Goal: Task Accomplishment & Management: Use online tool/utility

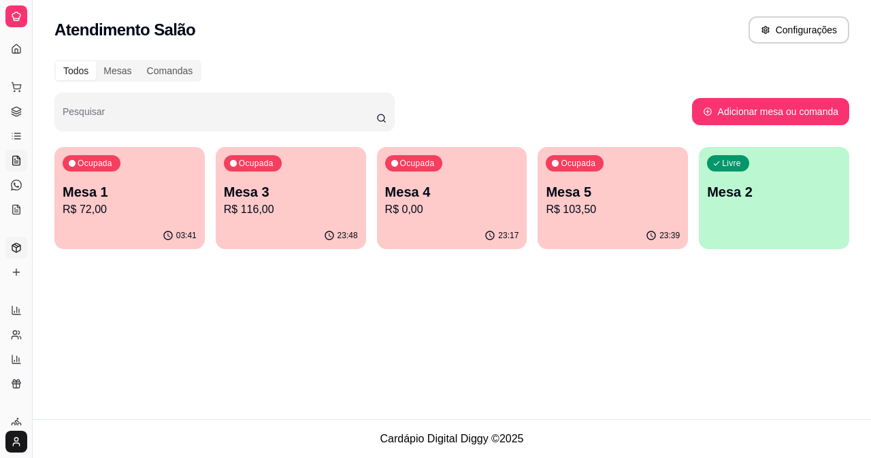
click at [8, 246] on link "Produtos" at bounding box center [16, 248] width 22 height 22
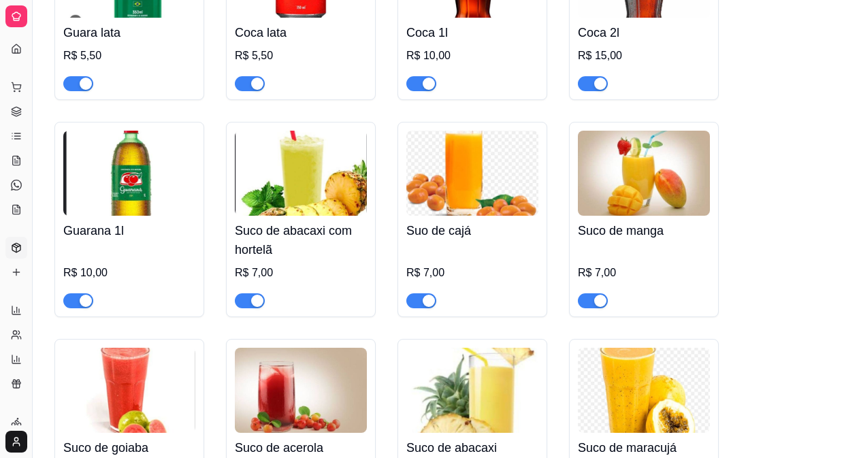
scroll to position [3087, 0]
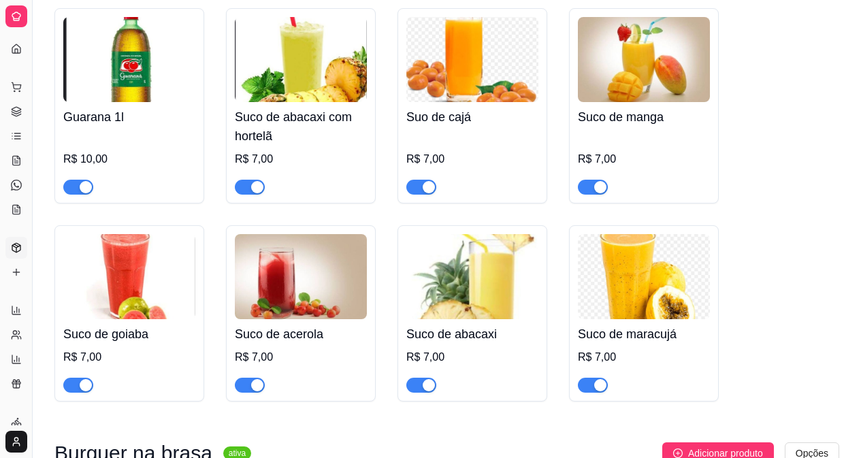
click at [74, 378] on span "button" at bounding box center [78, 385] width 30 height 15
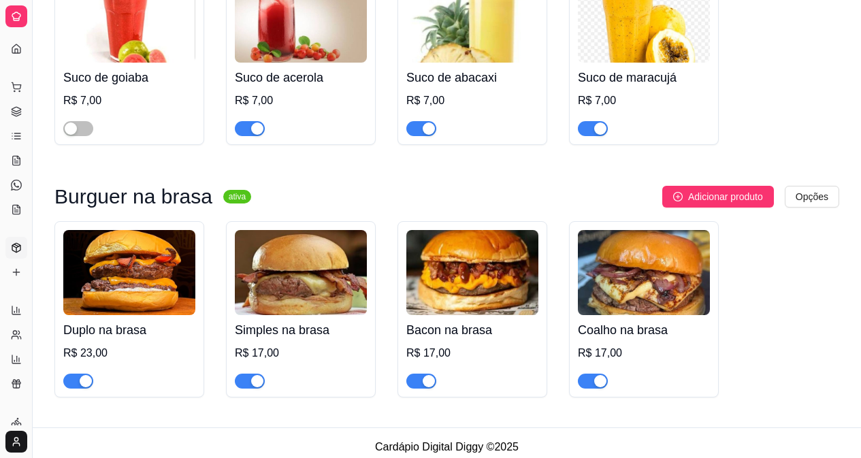
click at [586, 374] on span "button" at bounding box center [593, 381] width 30 height 15
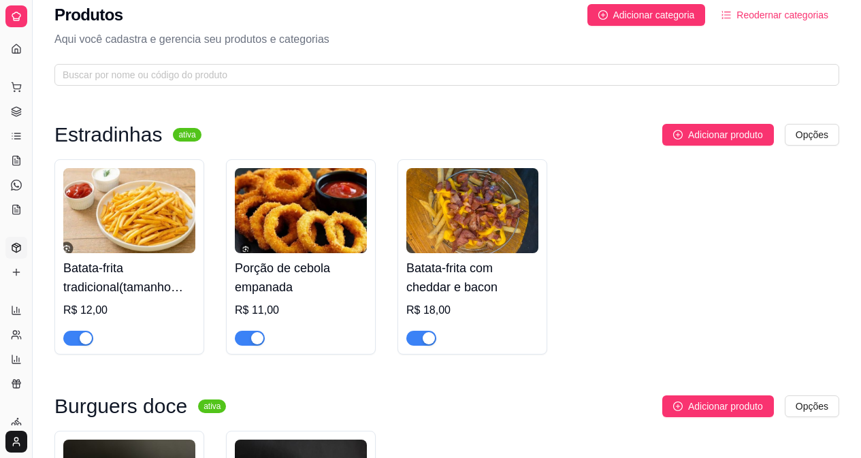
scroll to position [0, 0]
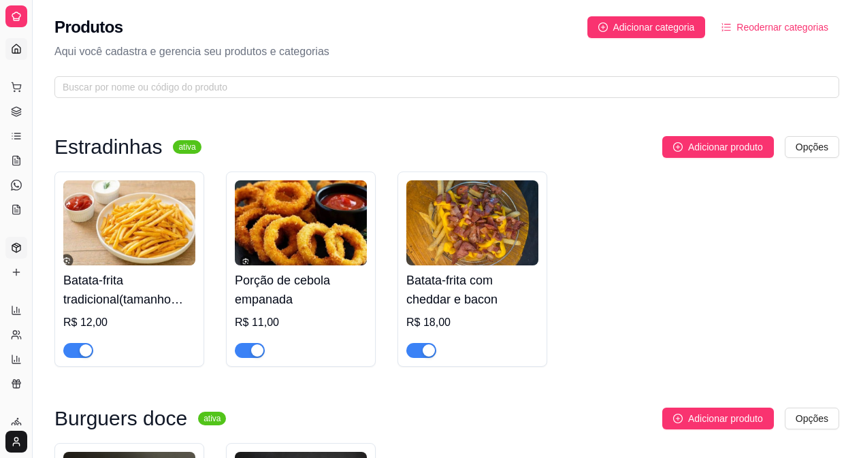
click at [12, 42] on link "Dashboard" at bounding box center [16, 49] width 22 height 22
click at [19, 44] on icon at bounding box center [16, 49] width 11 height 11
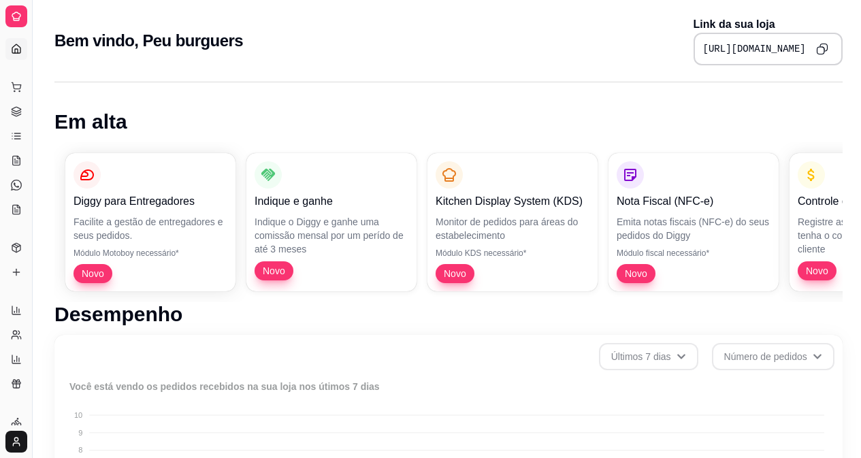
scroll to position [513, 0]
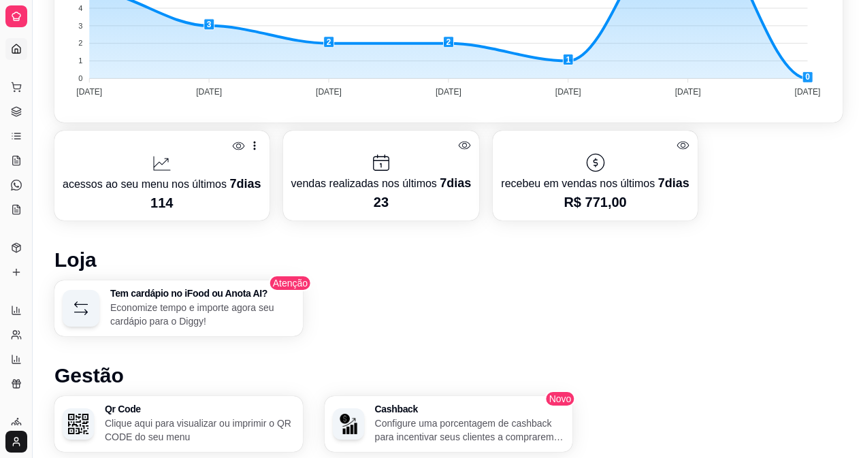
click at [18, 43] on link "Dashboard" at bounding box center [16, 49] width 22 height 22
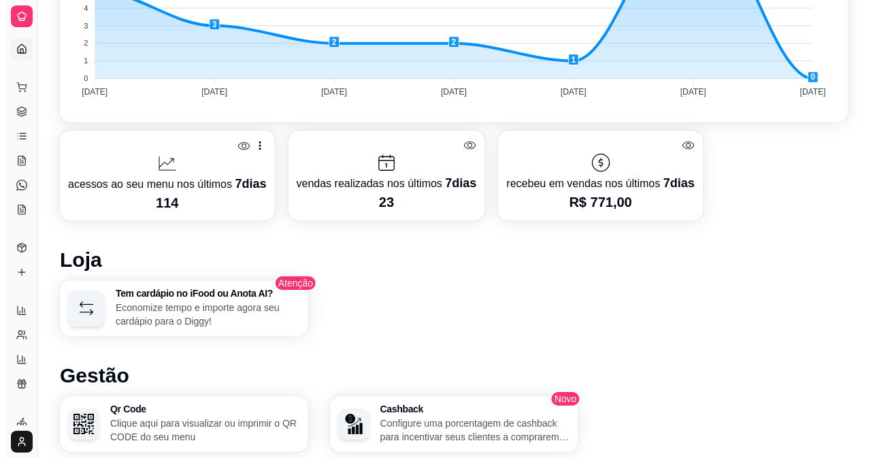
scroll to position [0, 0]
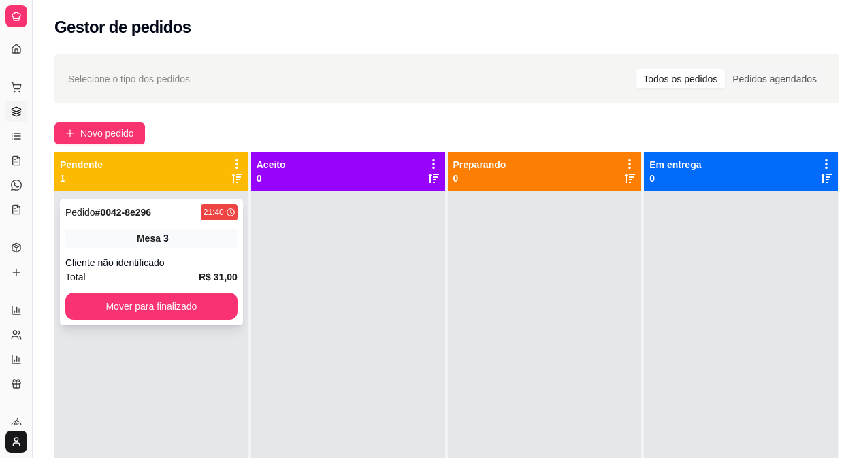
click at [127, 228] on div "Pedido # 0042-8e296 21:40 Mesa 3 Cliente não identificado Total R$ 31,00 Mover …" at bounding box center [151, 262] width 183 height 127
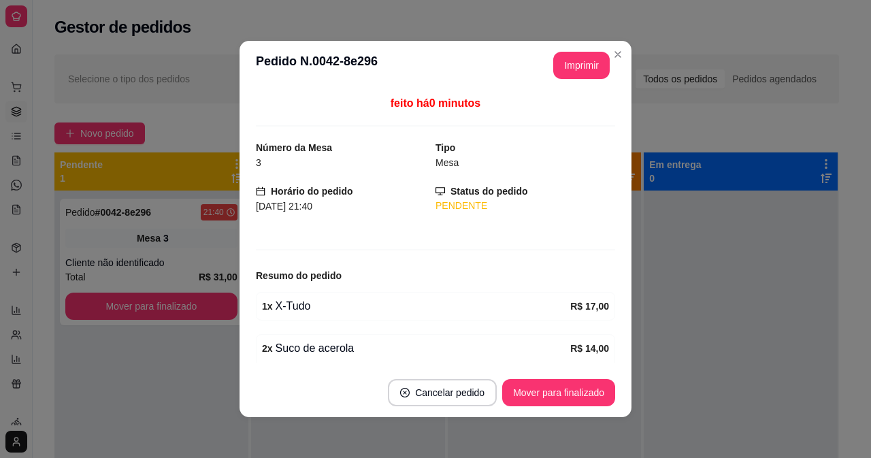
click at [584, 47] on header "**********" at bounding box center [436, 65] width 392 height 49
click at [579, 58] on button "Imprimir" at bounding box center [581, 65] width 56 height 27
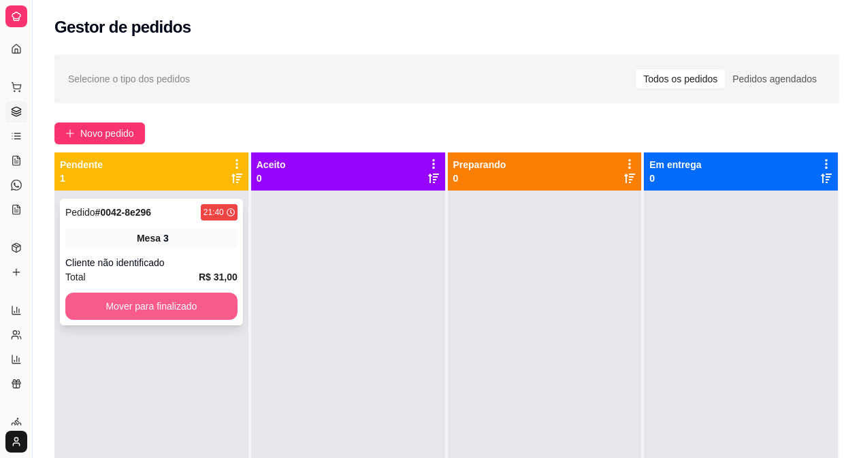
click at [165, 308] on button "Mover para finalizado" at bounding box center [151, 306] width 172 height 27
